Goal: Answer question/provide support

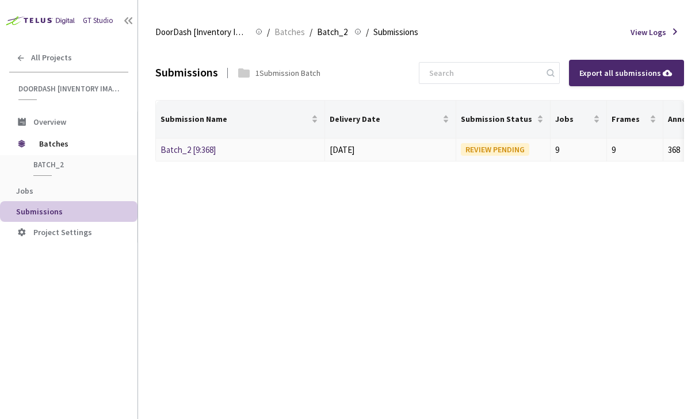
click at [190, 143] on div "Batch_2 [9:368]" at bounding box center [221, 150] width 122 height 14
click at [191, 148] on link "Batch_2 [9:368]" at bounding box center [187, 149] width 55 height 11
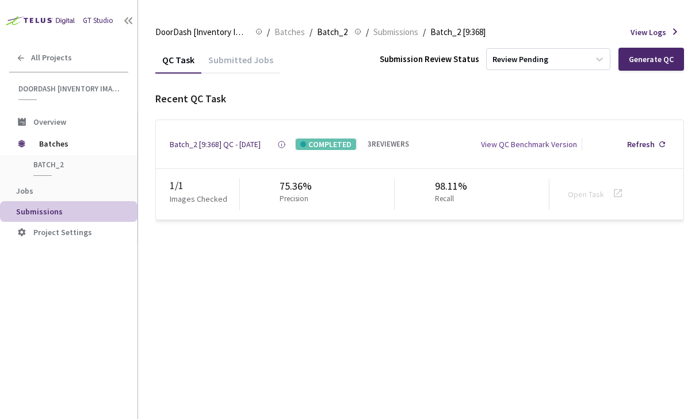
click at [547, 146] on div "View QC Benchmark Version" at bounding box center [529, 145] width 96 height 12
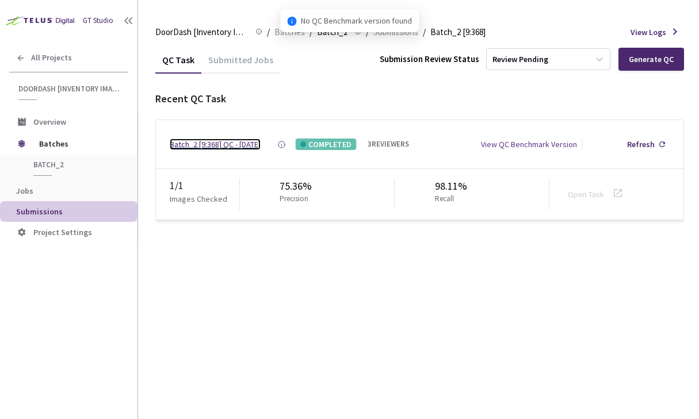
click at [223, 145] on div "Batch_2 [9:368] QC - [DATE]" at bounding box center [215, 145] width 91 height 12
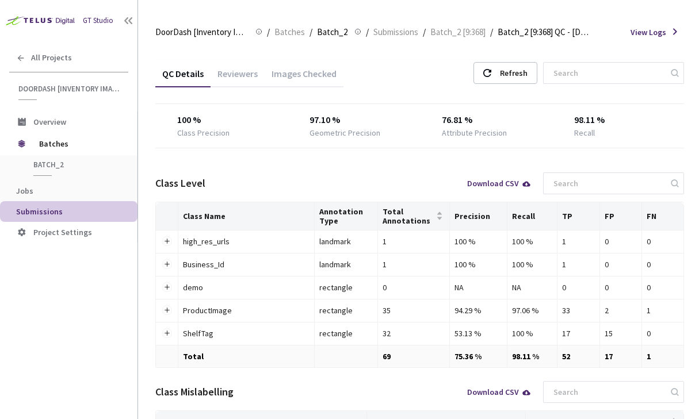
scroll to position [1, 0]
click at [301, 80] on div "Images Checked" at bounding box center [304, 77] width 79 height 20
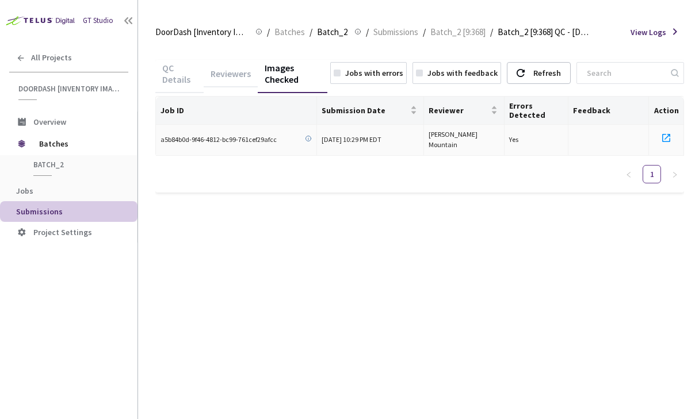
click at [667, 128] on td at bounding box center [666, 141] width 35 height 32
click at [667, 138] on icon at bounding box center [666, 138] width 14 height 14
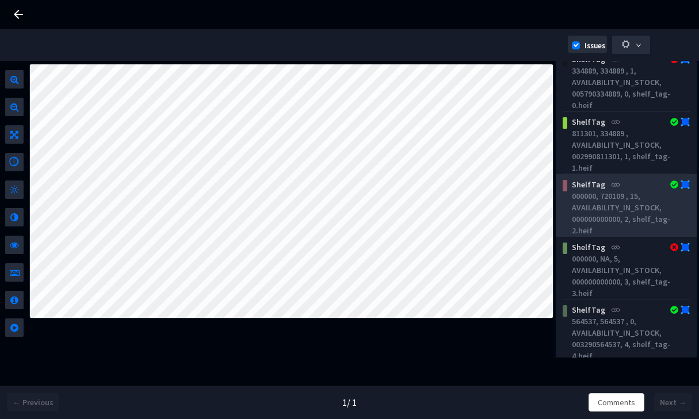
scroll to position [23, 0]
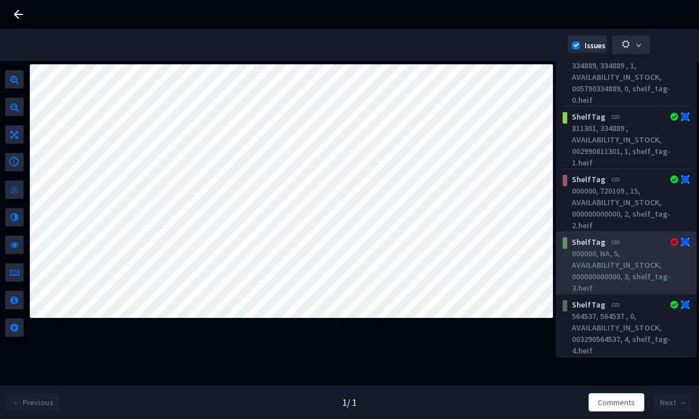
click at [599, 244] on div "ShelfTag" at bounding box center [616, 242] width 98 height 12
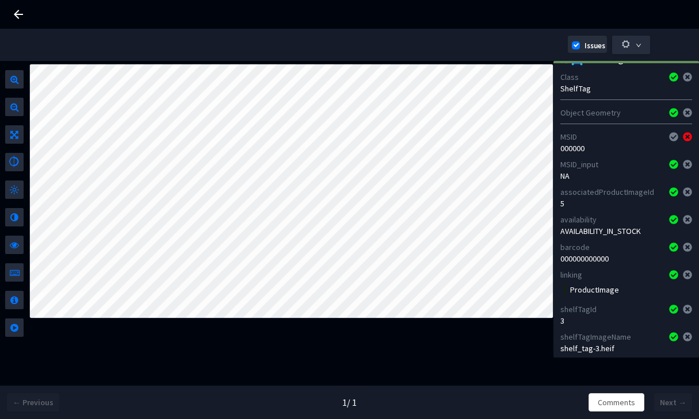
scroll to position [0, 0]
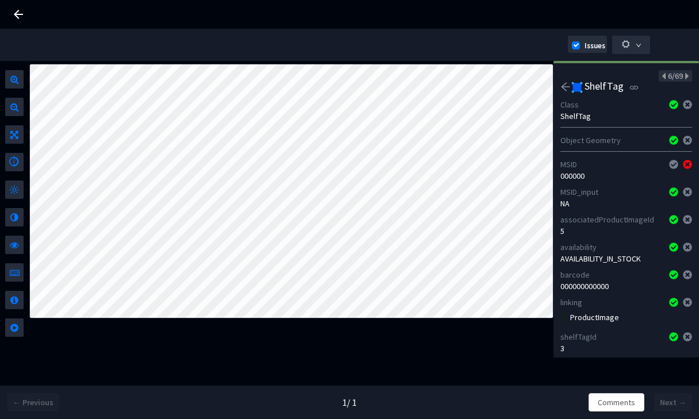
click at [563, 82] on icon "arrow-left" at bounding box center [565, 87] width 10 height 10
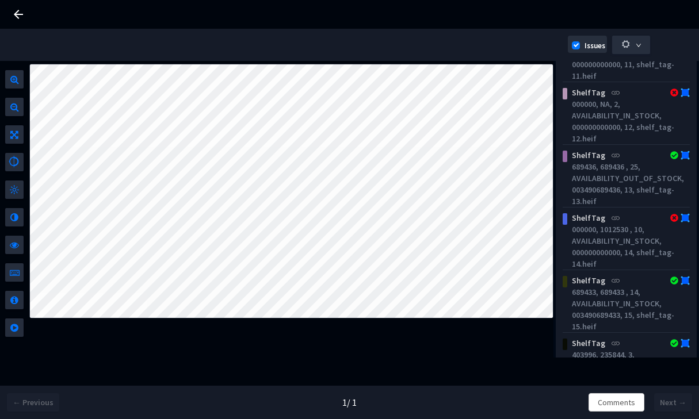
scroll to position [1154, 0]
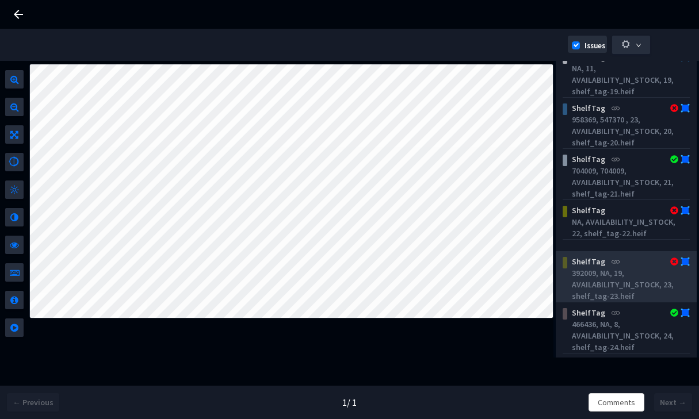
click at [618, 284] on div "392009, NA, 19, AVAILABILITY_IN_STOCK, 23, shelf_tag-23.heif" at bounding box center [628, 284] width 113 height 35
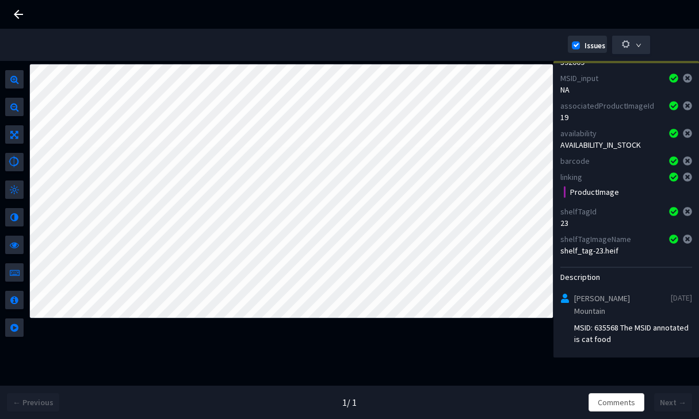
scroll to position [0, 0]
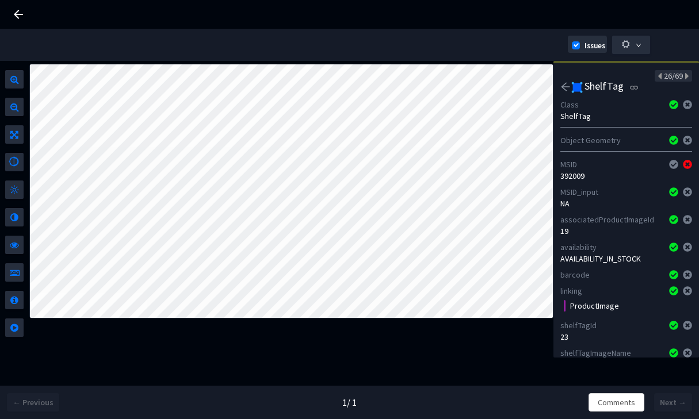
click at [620, 98] on div "Class ShelfTag" at bounding box center [626, 111] width 132 height 28
click at [564, 90] on icon "arrow-left" at bounding box center [565, 87] width 10 height 10
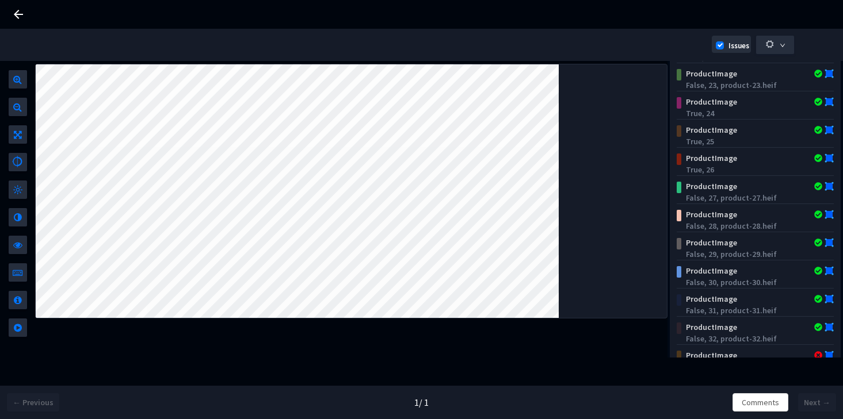
scroll to position [509, 0]
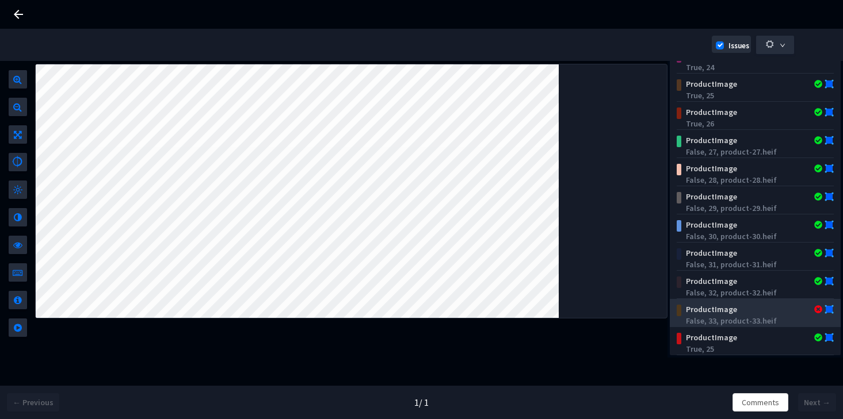
click at [698, 317] on div "False, 33, product-33.heif" at bounding box center [757, 321] width 143 height 12
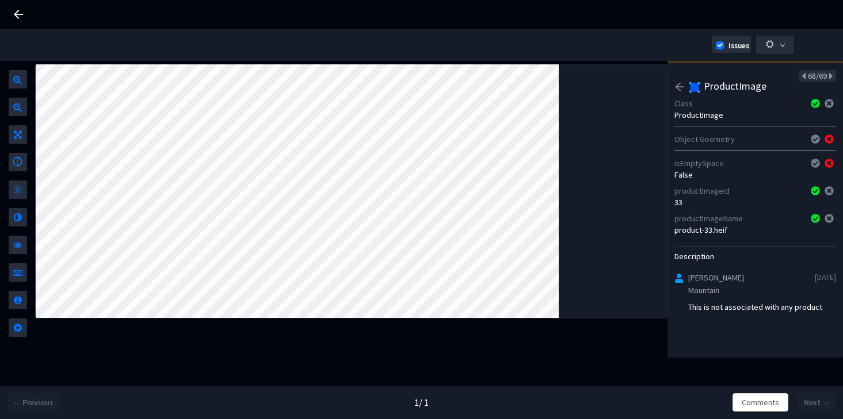
click at [679, 85] on icon "arrow-left" at bounding box center [679, 87] width 10 height 10
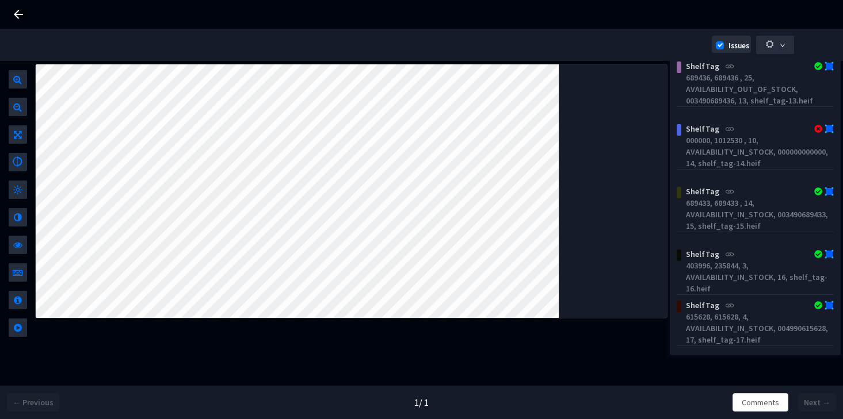
scroll to position [48, 0]
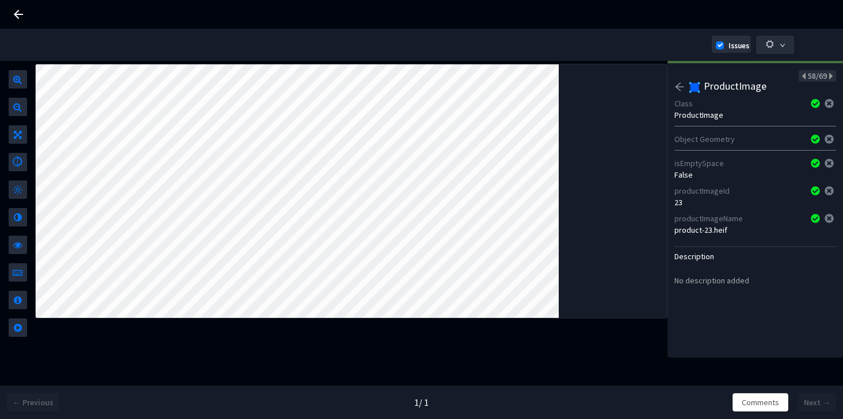
click at [679, 83] on icon "arrow-left" at bounding box center [679, 87] width 9 height 8
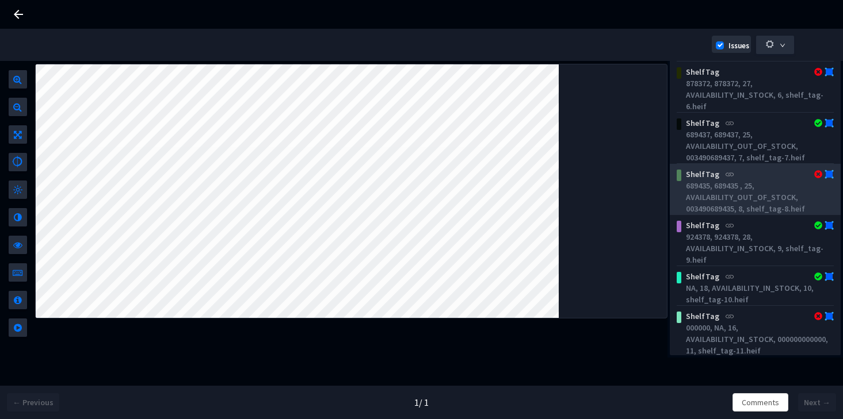
click at [698, 190] on div "689435, 689435 , 25, AVAILABILITY_OUT_OF_STOCK, 003490689435, 8, shelf_tag-8.he…" at bounding box center [757, 197] width 143 height 35
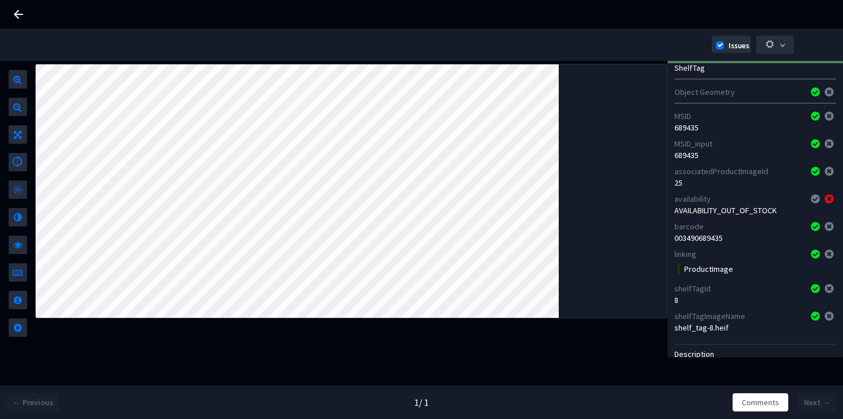
scroll to position [0, 0]
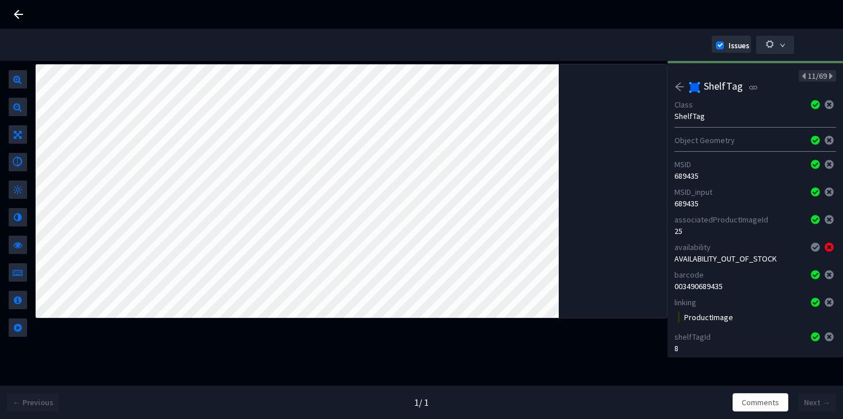
click at [672, 86] on div "11/69 ShelfTag Class ShelfTag Object Geometry MSID 689435 MSID_input 689435 ass…" at bounding box center [754, 209] width 175 height 297
click at [678, 86] on icon "arrow-left" at bounding box center [679, 87] width 10 height 10
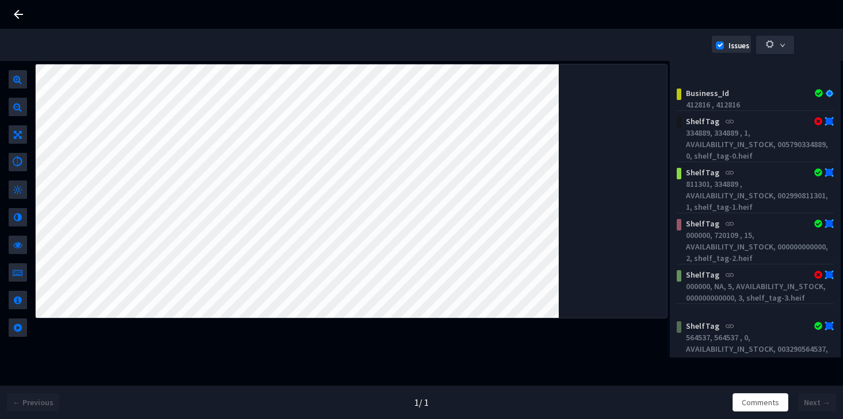
scroll to position [203, 0]
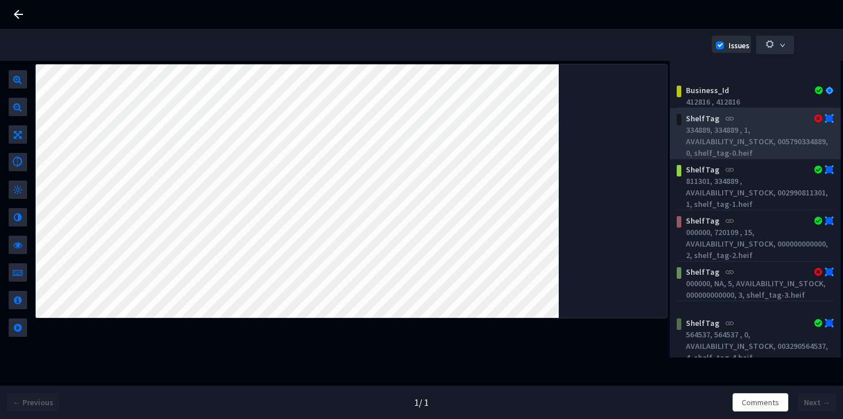
click at [698, 136] on div "334889, 334889 , 1, AVAILABILITY_IN_STOCK, 005790334889, 0, shelf_tag-0.heif" at bounding box center [757, 141] width 143 height 35
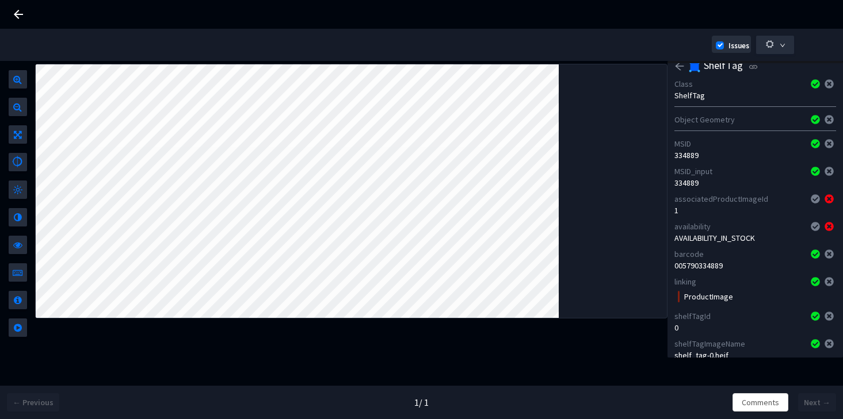
scroll to position [0, 0]
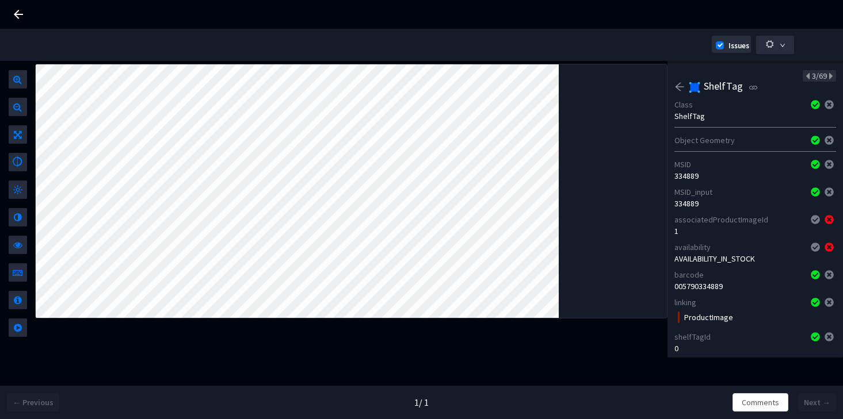
click at [678, 90] on icon "arrow-left" at bounding box center [679, 87] width 10 height 10
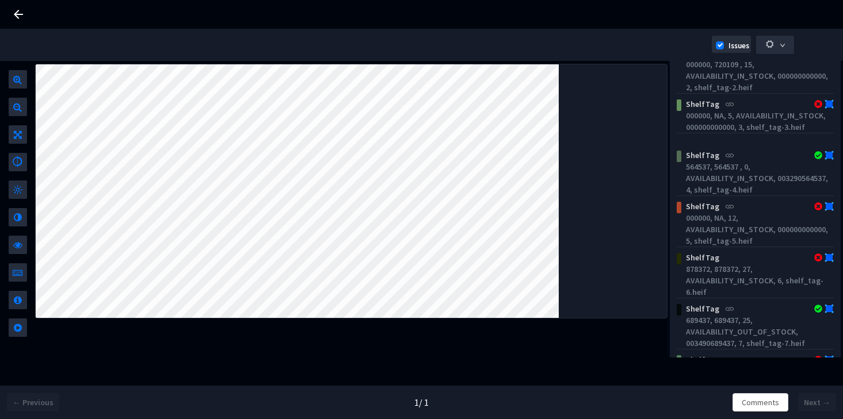
scroll to position [175, 0]
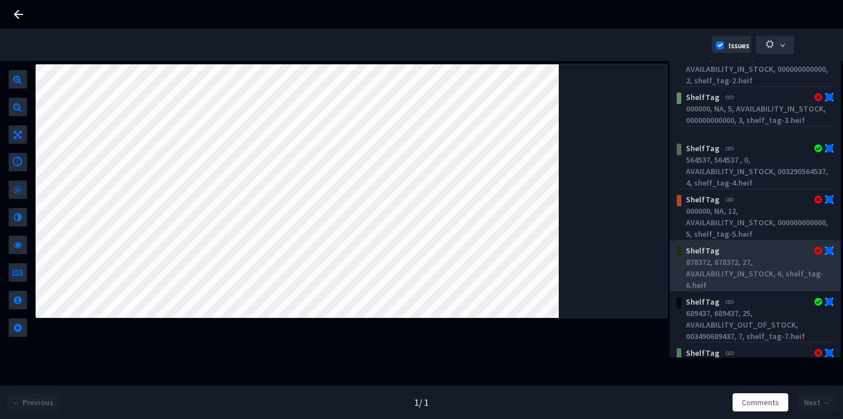
click at [698, 263] on div "878372, 878372, 27, AVAILABILITY_IN_STOCK, 6, shelf_tag-6.heif" at bounding box center [757, 274] width 143 height 35
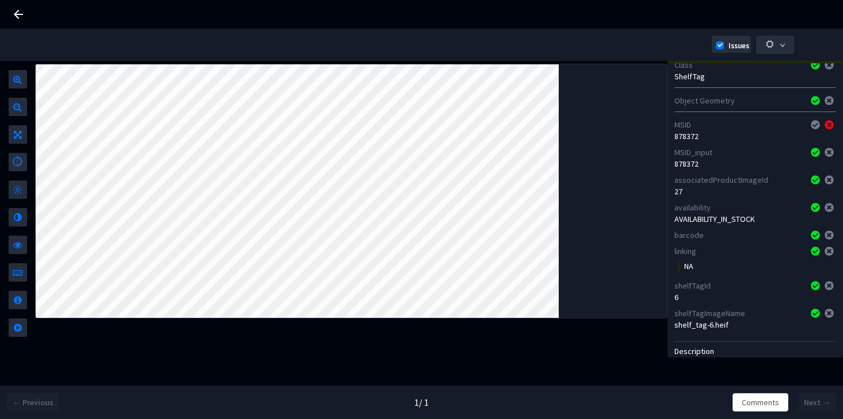
scroll to position [41, 0]
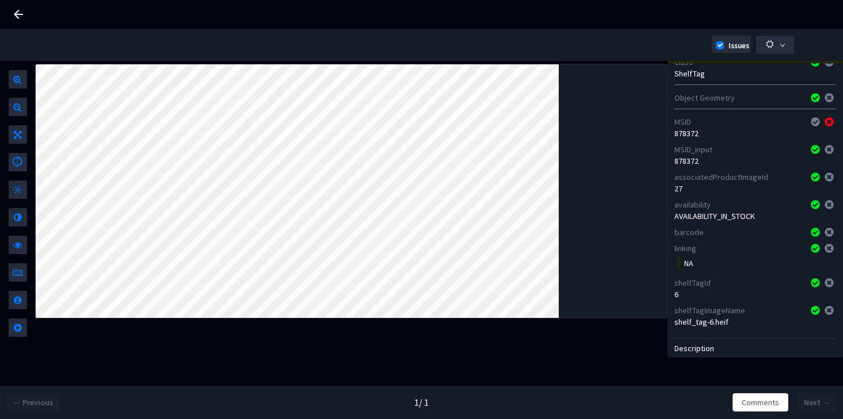
click at [692, 135] on div "878372" at bounding box center [755, 134] width 162 height 12
click at [698, 131] on div "878372" at bounding box center [755, 134] width 162 height 12
click at [681, 138] on div "878372" at bounding box center [755, 134] width 162 height 12
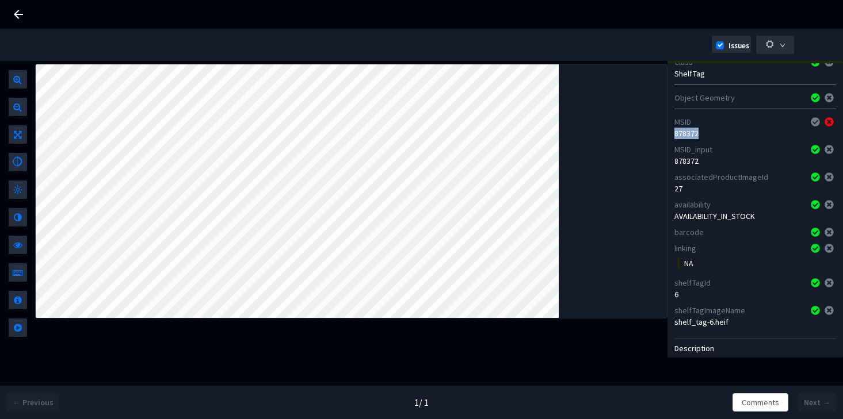
scroll to position [89, 0]
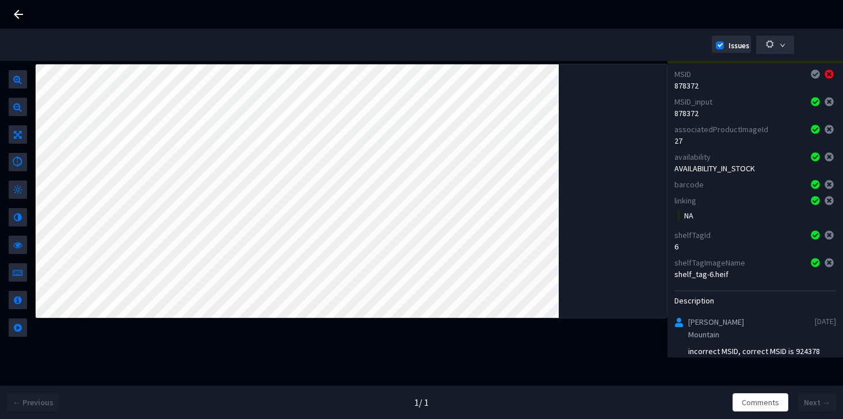
click at [698, 346] on div "incorrect MSID, correct MSID is 924378" at bounding box center [754, 352] width 132 height 12
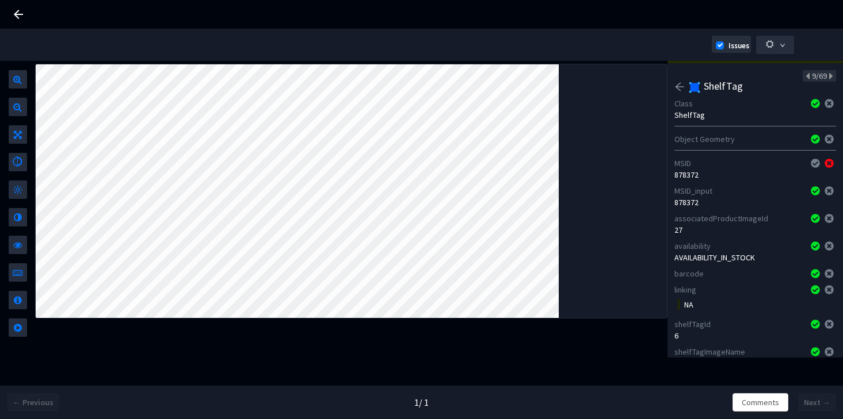
click at [698, 106] on div "Class" at bounding box center [738, 104] width 129 height 12
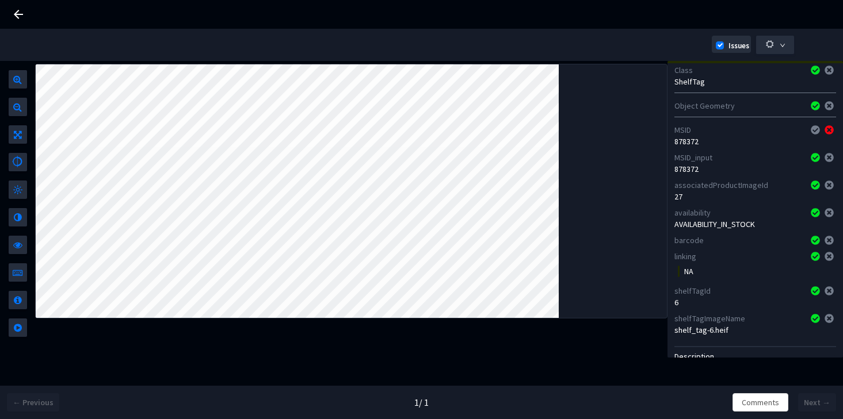
scroll to position [29, 0]
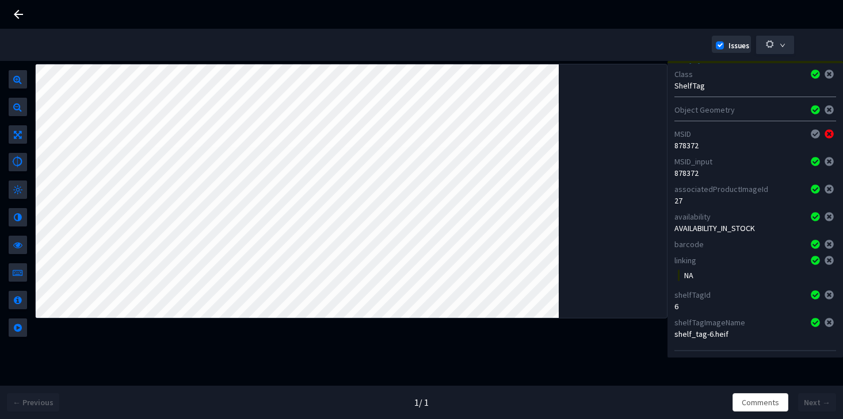
click at [686, 140] on div "878372" at bounding box center [755, 146] width 162 height 12
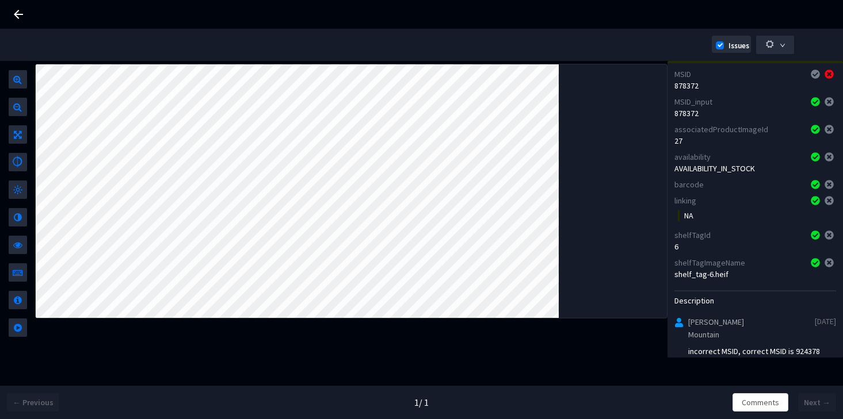
click at [698, 346] on div "incorrect MSID, correct MSID is 924378" at bounding box center [754, 352] width 132 height 12
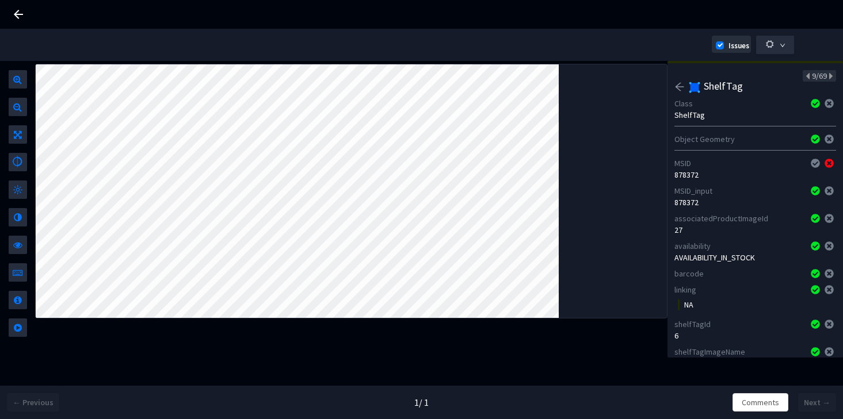
click at [681, 87] on icon "arrow-left" at bounding box center [679, 87] width 10 height 10
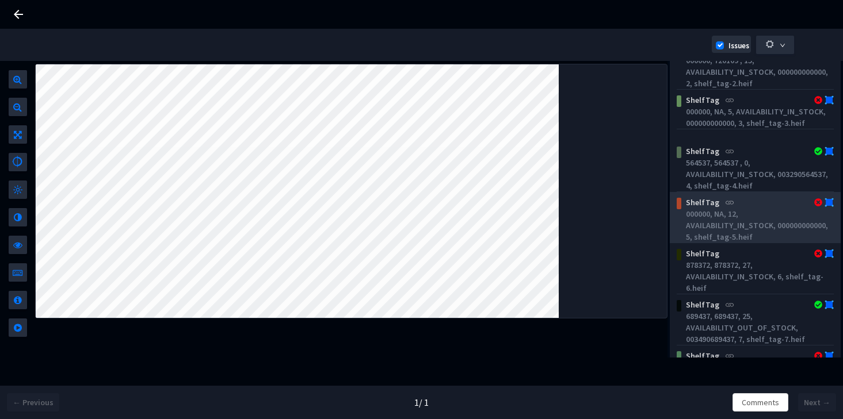
scroll to position [239, 0]
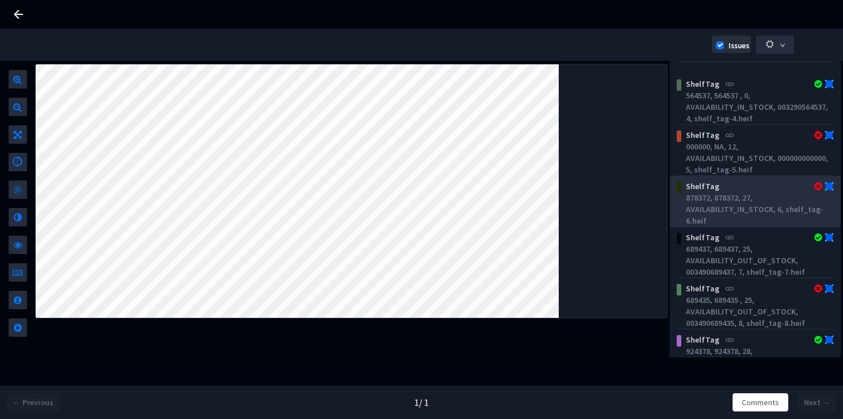
click at [698, 211] on div "878372, 878372, 27, AVAILABILITY_IN_STOCK, 6, shelf_tag-6.heif" at bounding box center [757, 209] width 143 height 35
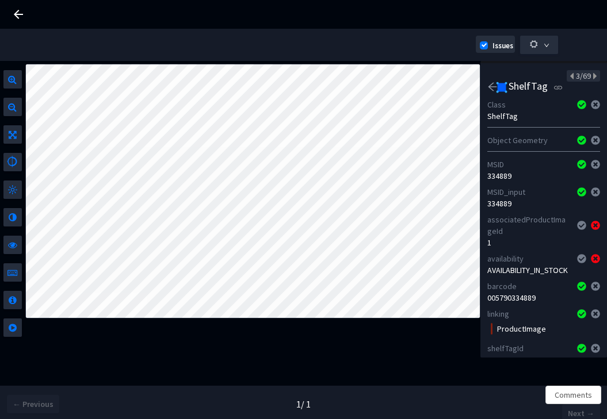
scroll to position [160, 0]
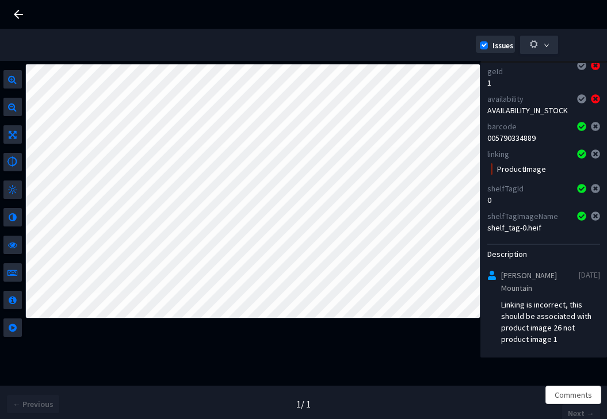
click at [548, 315] on div "Linking is incorrect, this should be associated with product image 26 not produ…" at bounding box center [550, 322] width 99 height 46
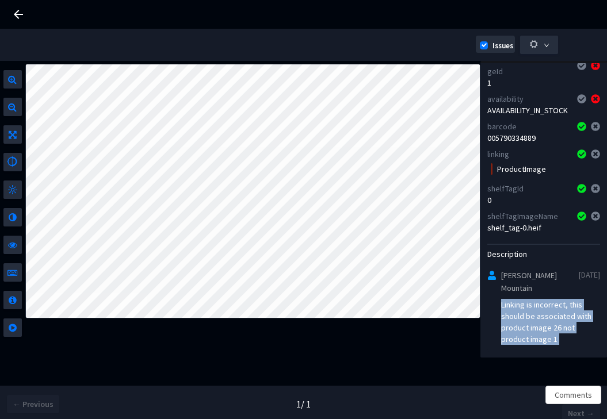
click at [548, 315] on div "Linking is incorrect, this should be associated with product image 26 not produ…" at bounding box center [550, 322] width 99 height 46
click at [575, 339] on div "Linking is incorrect, this should be associated with product image 26 not produ…" at bounding box center [550, 322] width 99 height 46
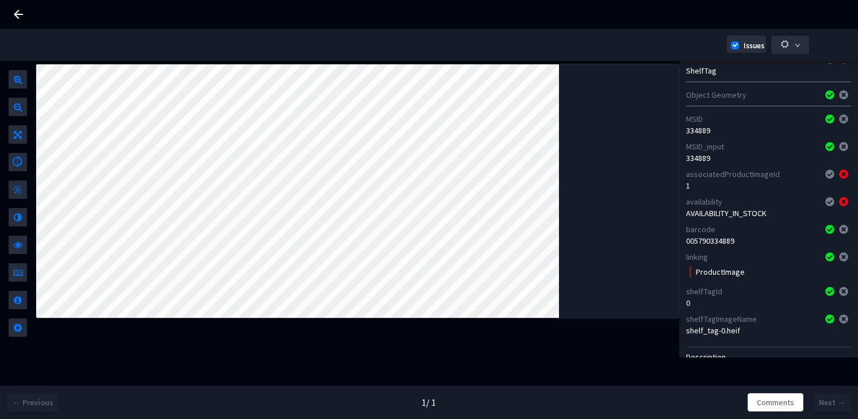
scroll to position [64, 0]
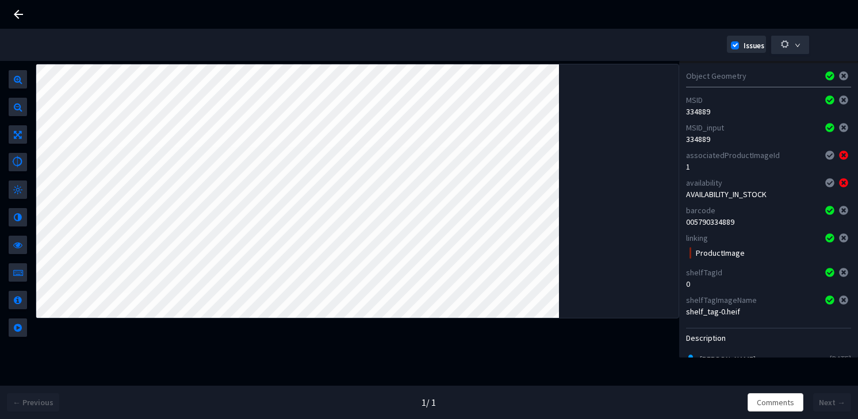
click at [698, 186] on div "availability" at bounding box center [752, 183] width 132 height 12
click at [698, 189] on div "AVAILABILITY_IN_STOCK" at bounding box center [768, 195] width 165 height 12
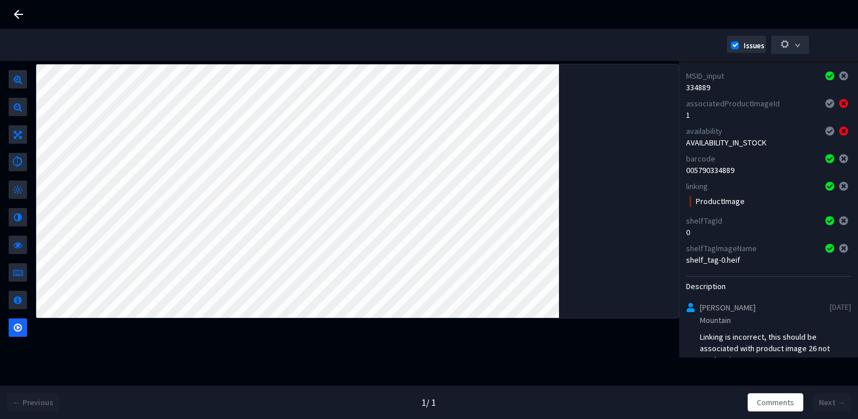
scroll to position [118, 0]
click at [698, 265] on div "shelfTagImageName shelf_tag-0.heif" at bounding box center [768, 252] width 165 height 28
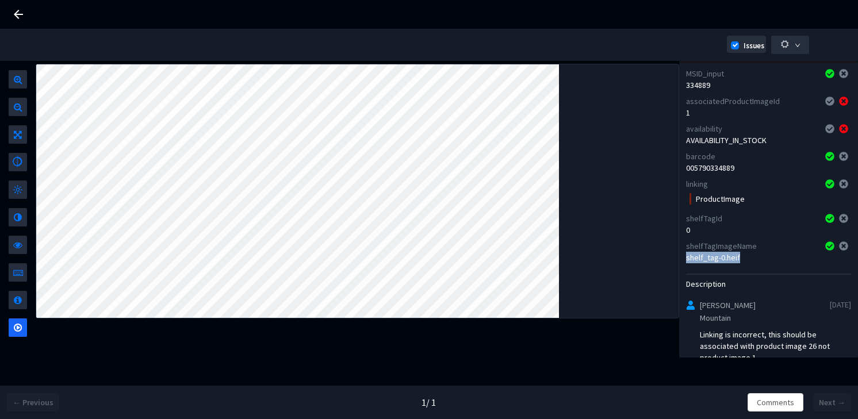
click at [698, 265] on div "shelfTagImageName shelf_tag-0.heif" at bounding box center [768, 252] width 165 height 28
click at [698, 248] on div "shelfTagImageName" at bounding box center [752, 246] width 132 height 12
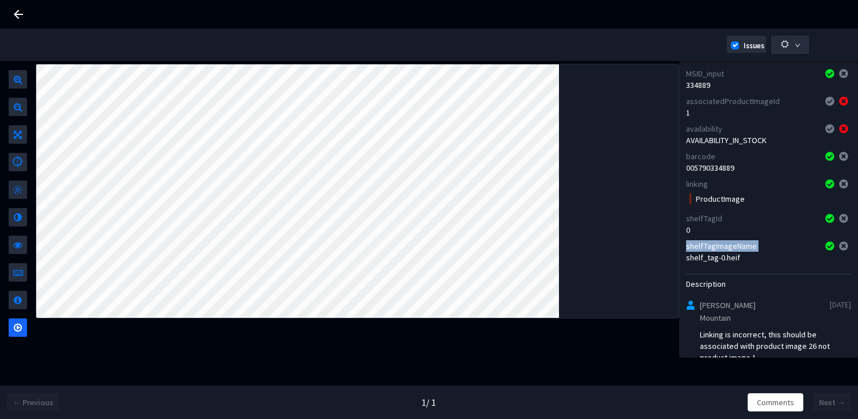
click at [698, 248] on div "shelfTagImageName" at bounding box center [752, 246] width 132 height 12
copy div "shelfTagImageName"
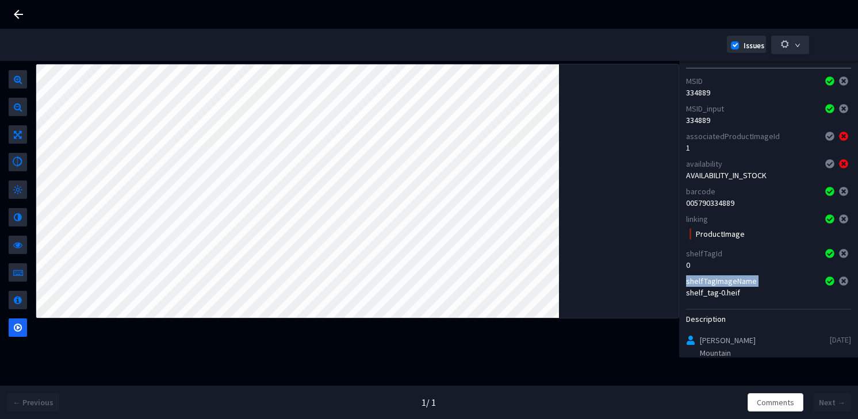
scroll to position [0, 0]
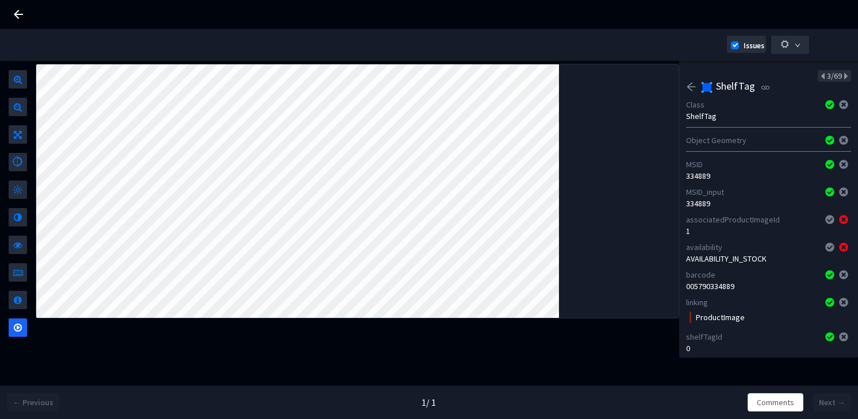
click at [684, 83] on div "3/69 ShelfTag Class ShelfTag Object Geometry MSID 334889 MSID_input 334889 asso…" at bounding box center [768, 209] width 179 height 297
click at [691, 84] on icon "arrow-left" at bounding box center [691, 87] width 10 height 10
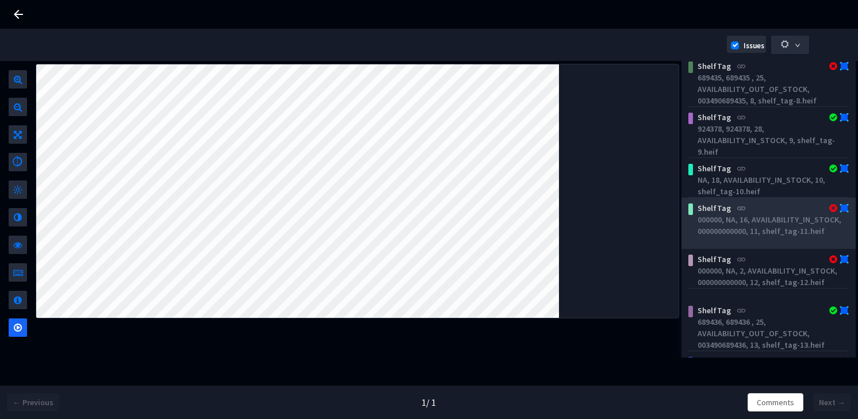
scroll to position [471, 0]
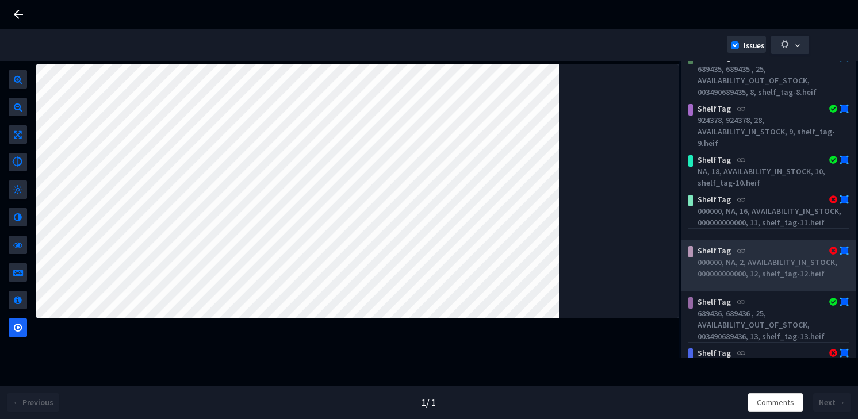
click at [698, 265] on div "000000, NA, 2, AVAILABILITY_IN_STOCK, 000000000000, 12, shelf_tag-12.heif" at bounding box center [771, 268] width 147 height 23
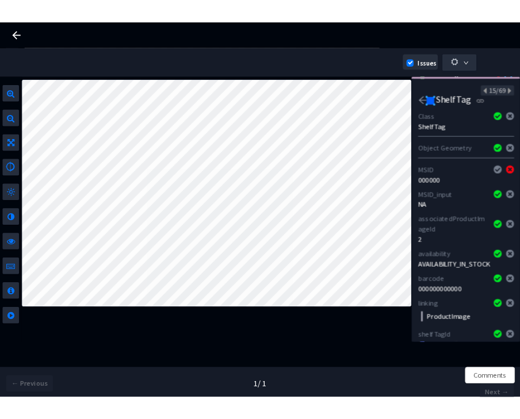
scroll to position [215, 0]
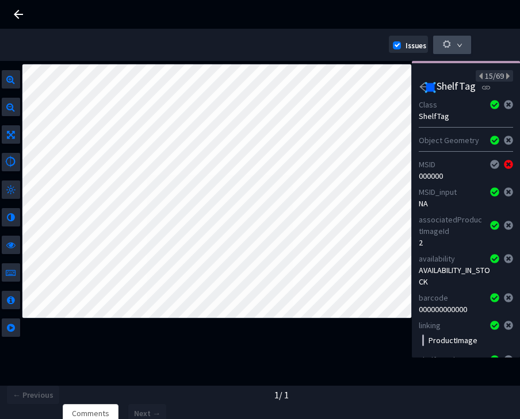
click at [445, 37] on button "button" at bounding box center [452, 45] width 38 height 18
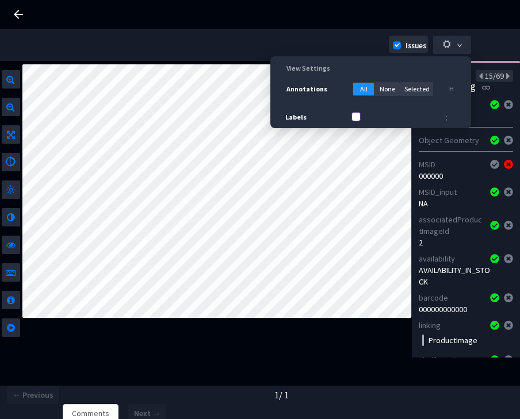
click at [361, 115] on input "Labels" at bounding box center [355, 116] width 9 height 9
checkbox input "true"
click at [457, 43] on icon "down" at bounding box center [460, 46] width 6 height 6
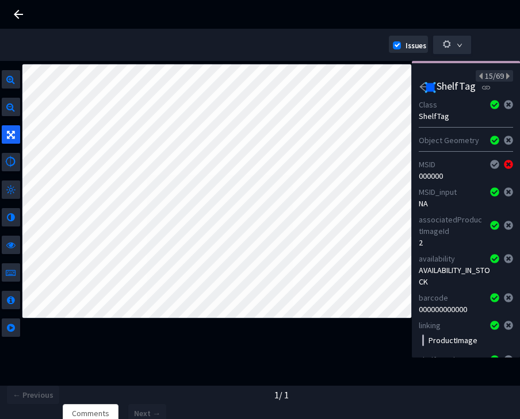
click at [3, 123] on div "Class Issue : Missed Annotation List of Annotations 69 ShelfTag 000000, NA, 12,…" at bounding box center [260, 225] width 520 height 329
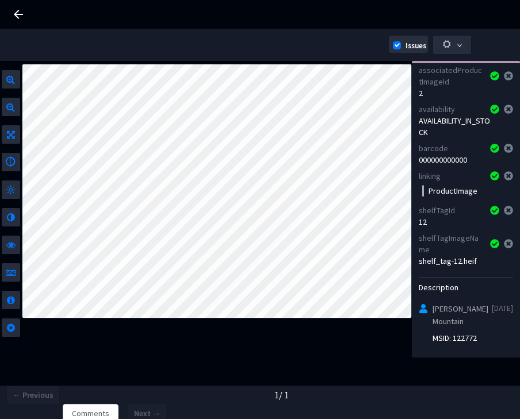
click at [475, 339] on div "MSID: 122772" at bounding box center [455, 338] width 44 height 12
click at [453, 336] on div "MSID: 122772" at bounding box center [455, 338] width 44 height 12
drag, startPoint x: 453, startPoint y: 342, endPoint x: 480, endPoint y: 335, distance: 27.8
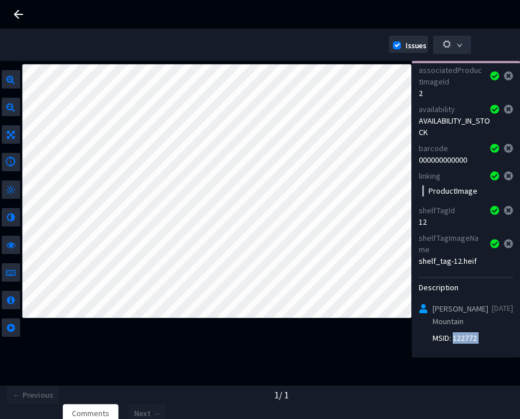
click at [480, 335] on div "MSID: 122772" at bounding box center [466, 338] width 94 height 12
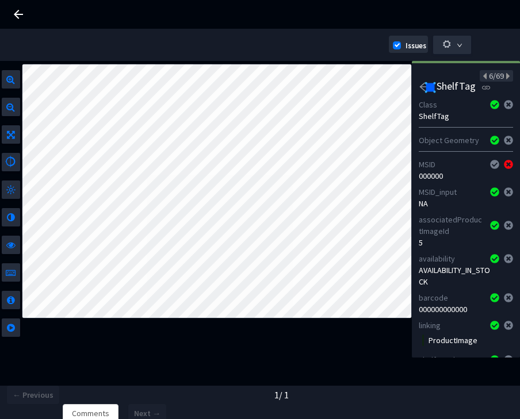
scroll to position [144, 0]
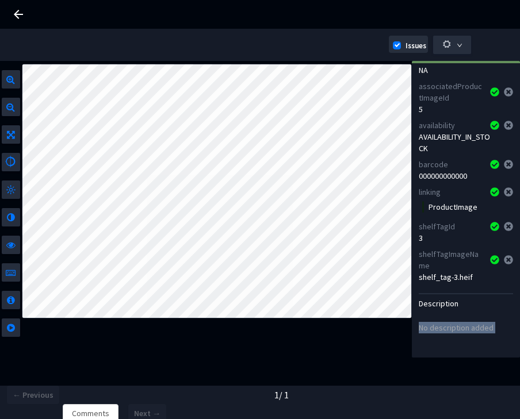
click at [482, 326] on div "No description added" at bounding box center [456, 328] width 75 height 12
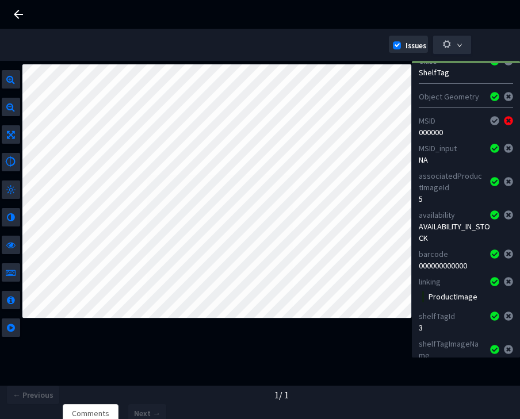
scroll to position [0, 0]
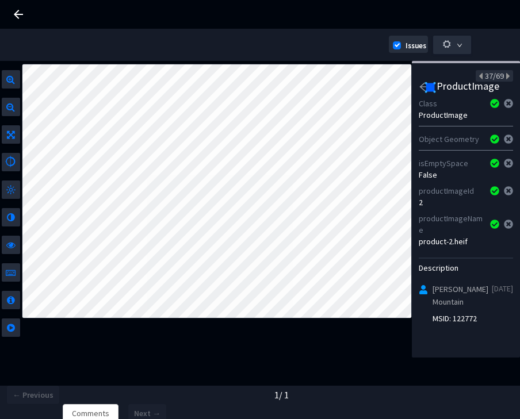
click at [458, 322] on div "[PERSON_NAME] Mountain [DATE] MSID: 122772" at bounding box center [466, 303] width 94 height 41
click at [465, 324] on div "MSID: 122772" at bounding box center [455, 319] width 44 height 12
copy div "122772"
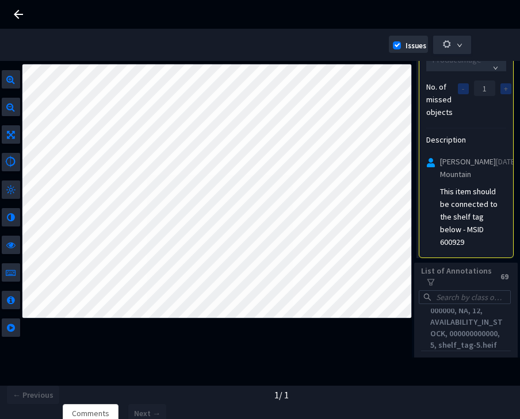
scroll to position [156, 0]
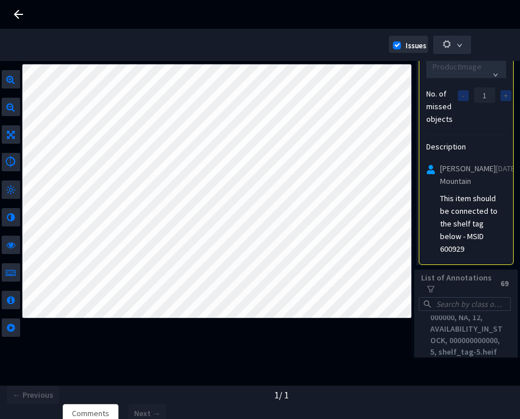
click at [103, 0] on html "GT Studio All Projects DoorDash [Inventory Image Labelling] DoorDash [Inventory…" at bounding box center [260, 209] width 520 height 419
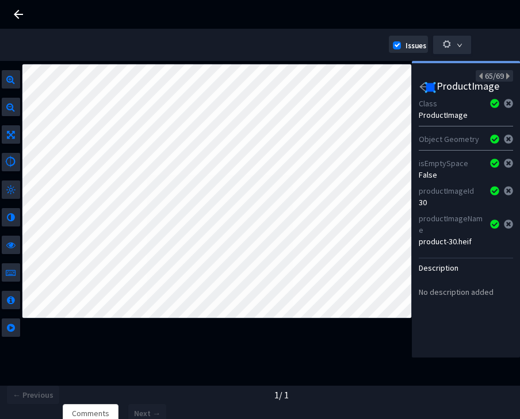
click at [421, 82] on icon "arrow-left" at bounding box center [424, 87] width 10 height 10
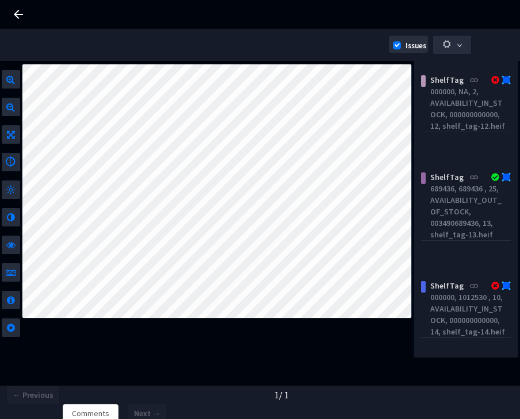
scroll to position [1084, 0]
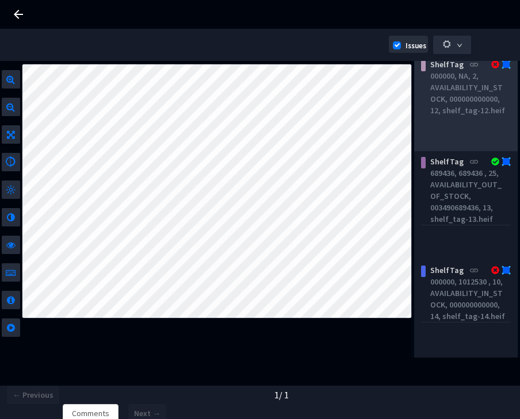
click at [455, 116] on div "000000, NA, 2, AVAILABILITY_IN_STOCK, 000000000000, 12, shelf_tag-12.heif" at bounding box center [468, 93] width 77 height 46
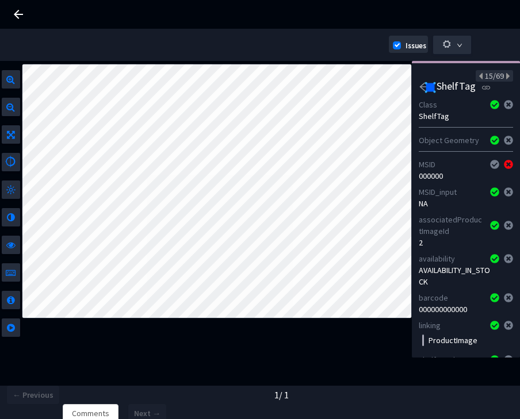
click at [423, 89] on div "ShelfTag" at bounding box center [466, 89] width 94 height 15
click at [423, 87] on icon "arrow-left" at bounding box center [424, 87] width 10 height 10
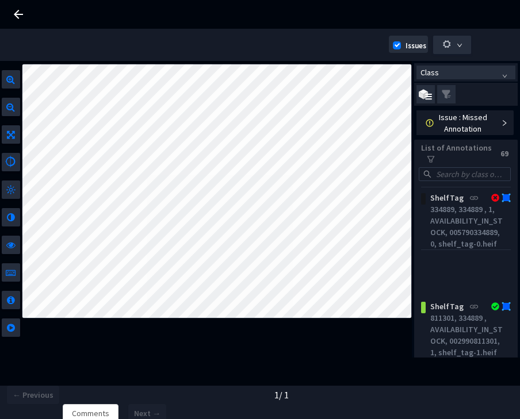
scroll to position [261, 0]
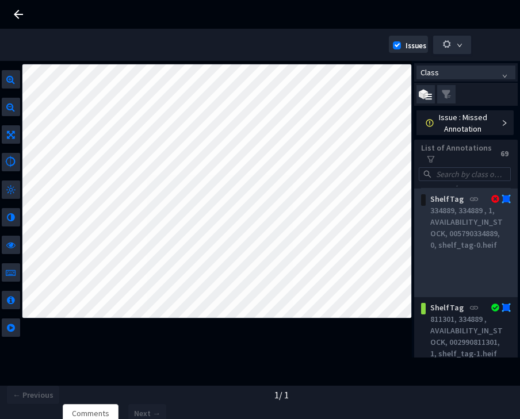
click at [442, 238] on div "334889, 334889 , 1, AVAILABILITY_IN_STOCK, 005790334889, 0, shelf_tag-0.heif" at bounding box center [468, 228] width 77 height 46
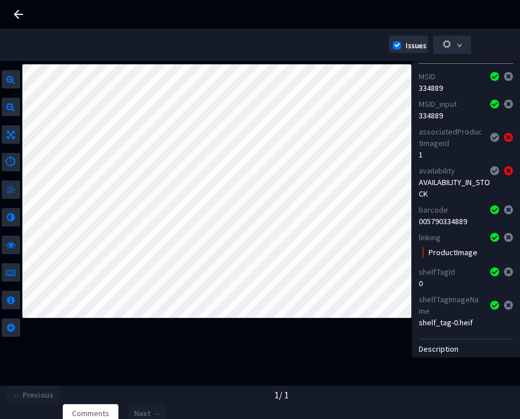
scroll to position [87, 0]
click at [444, 192] on div "AVAILABILITY_IN_STOCK" at bounding box center [466, 188] width 94 height 23
click at [446, 200] on div "AVAILABILITY_IN_STOCK" at bounding box center [466, 188] width 94 height 23
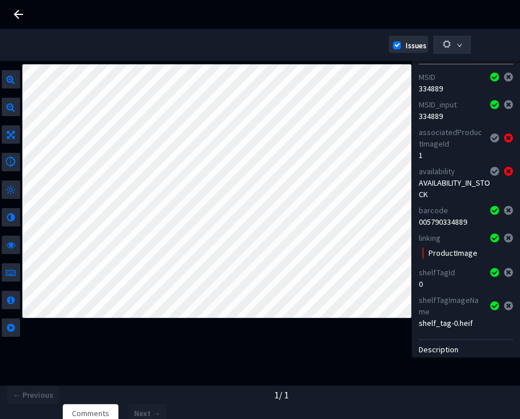
scroll to position [0, 0]
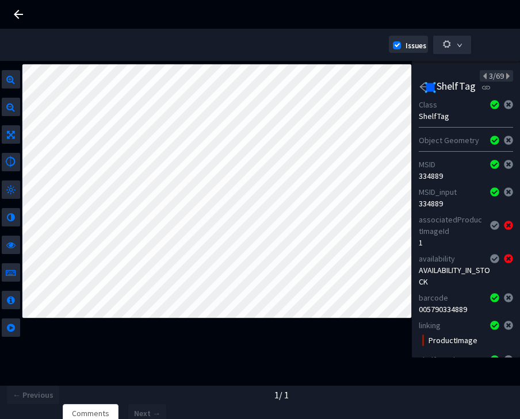
click at [421, 94] on div at bounding box center [423, 89] width 8 height 15
click at [420, 85] on icon "arrow-left" at bounding box center [424, 87] width 10 height 10
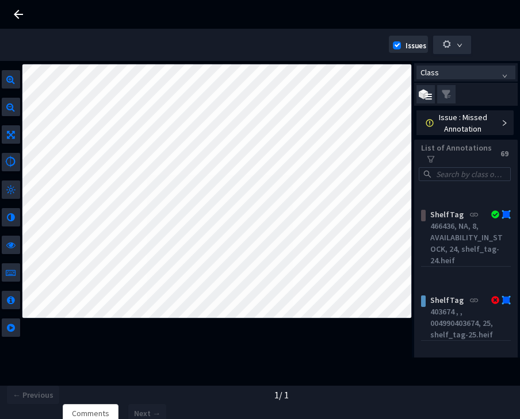
scroll to position [2579, 0]
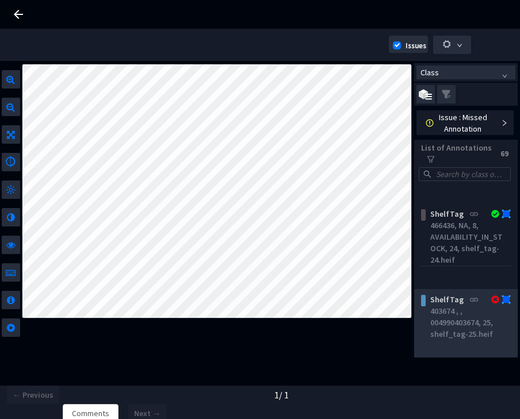
click at [460, 339] on div "403674 , , 004990403674, 25, shelf_tag-25.heif" at bounding box center [468, 322] width 77 height 35
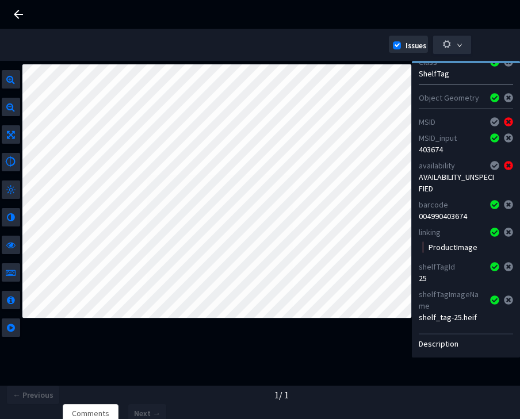
scroll to position [0, 0]
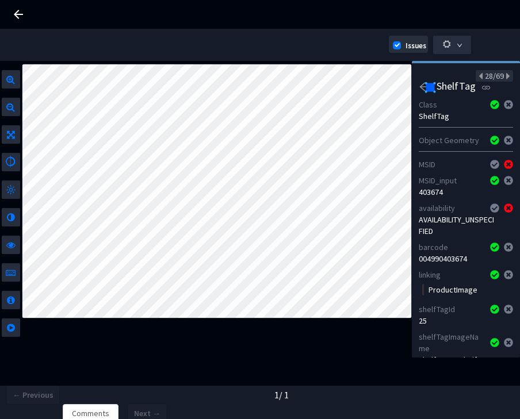
click at [419, 90] on icon "arrow-left" at bounding box center [424, 87] width 10 height 10
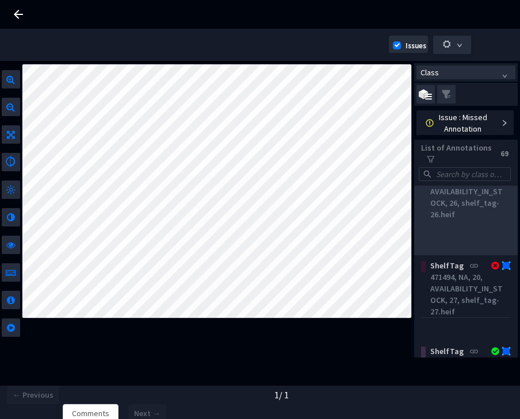
scroll to position [2811, 0]
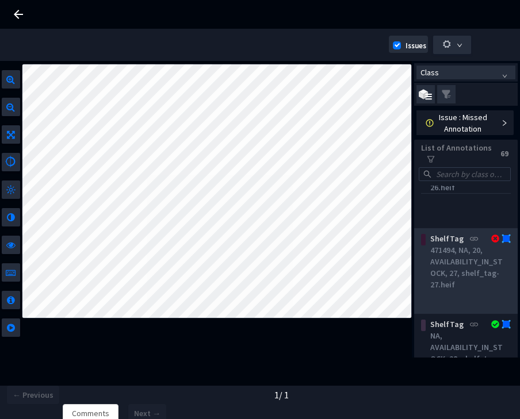
click at [457, 290] on div "471494, NA, 20, AVAILABILITY_IN_STOCK, 27, shelf_tag-27.heif" at bounding box center [468, 267] width 77 height 46
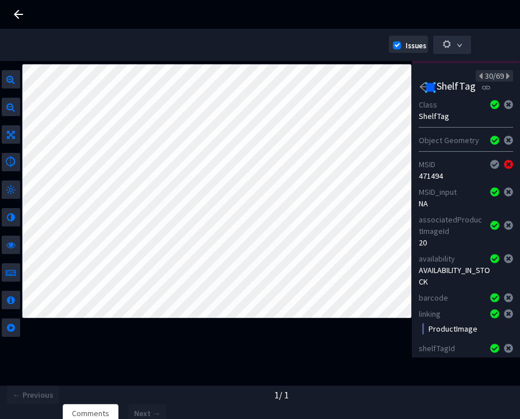
click at [420, 87] on icon "arrow-left" at bounding box center [423, 87] width 9 height 8
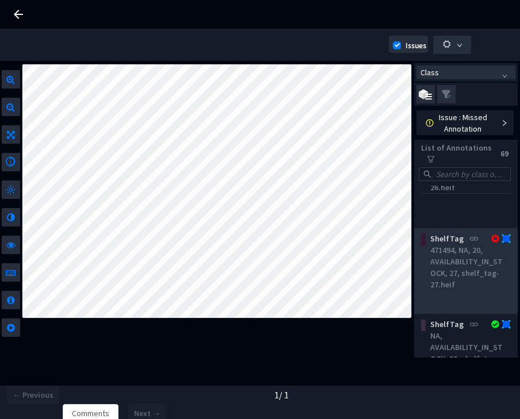
click at [456, 264] on div "471494, NA, 20, AVAILABILITY_IN_STOCK, 27, shelf_tag-27.heif" at bounding box center [468, 267] width 77 height 46
